Goal: Task Accomplishment & Management: Complete application form

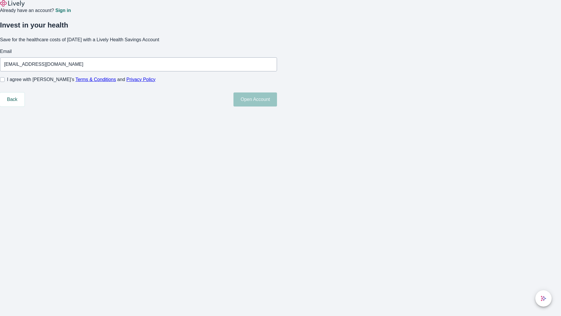
click at [5, 82] on input "I agree with Lively’s Terms & Conditions and Privacy Policy" at bounding box center [2, 79] width 5 height 5
checkbox input "true"
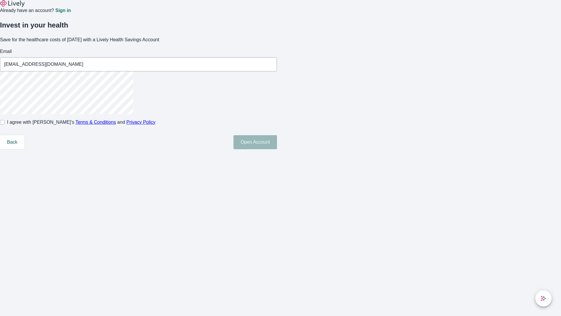
click at [277, 149] on button "Open Account" at bounding box center [256, 142] width 44 height 14
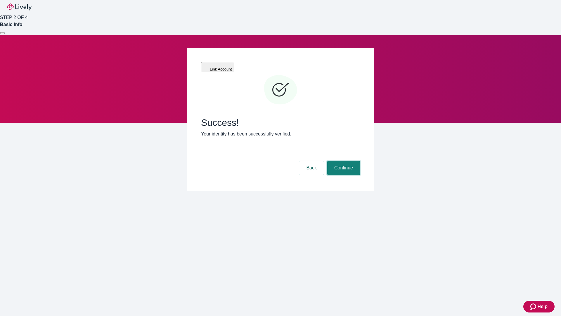
click at [343, 161] on button "Continue" at bounding box center [343, 168] width 33 height 14
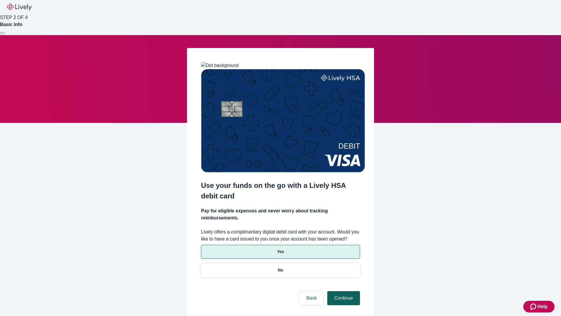
click at [280, 267] on p "No" at bounding box center [281, 270] width 6 height 6
click at [343, 291] on button "Continue" at bounding box center [343, 298] width 33 height 14
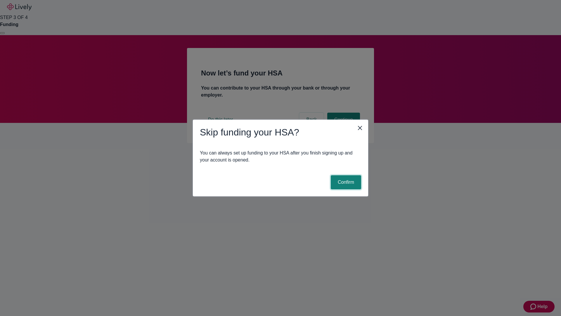
click at [345, 182] on button "Confirm" at bounding box center [346, 182] width 30 height 14
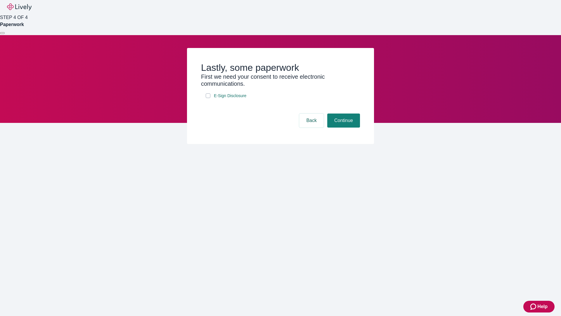
click at [208, 98] on input "E-Sign Disclosure" at bounding box center [208, 95] width 5 height 5
checkbox input "true"
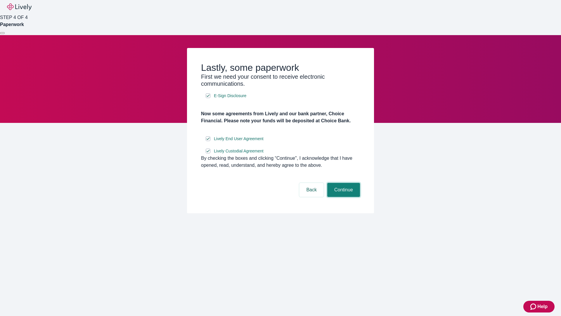
click at [343, 197] on button "Continue" at bounding box center [343, 190] width 33 height 14
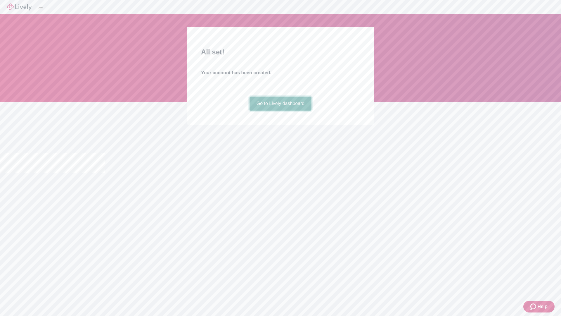
click at [280, 110] on link "Go to Lively dashboard" at bounding box center [281, 103] width 62 height 14
